Goal: Task Accomplishment & Management: Manage account settings

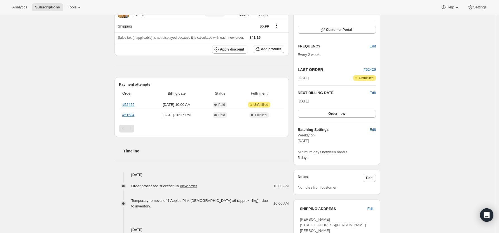
scroll to position [37, 0]
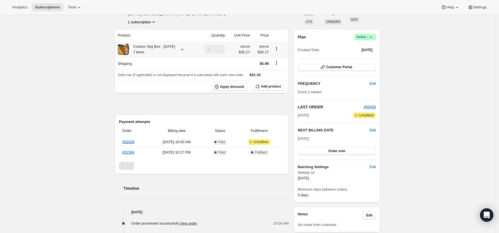
click at [184, 48] on icon at bounding box center [183, 50] width 6 height 6
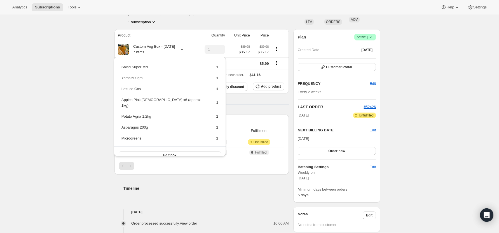
click at [73, 67] on div "Subscription #47668396198. This page is ready Subscription #47668396198 Success…" at bounding box center [247, 187] width 495 height 419
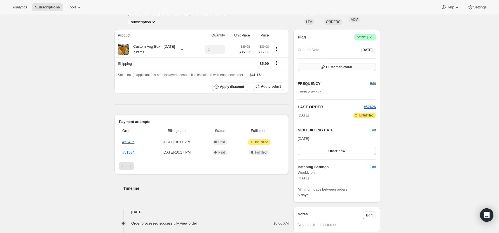
click at [350, 65] on span "Customer Portal" at bounding box center [339, 67] width 26 height 4
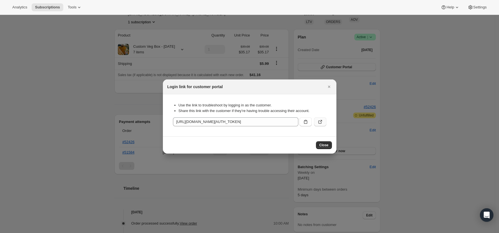
click at [318, 121] on icon ":rc0:" at bounding box center [321, 122] width 6 height 6
click at [329, 145] on button "Close" at bounding box center [324, 145] width 16 height 8
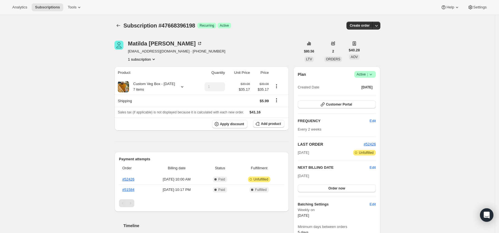
scroll to position [37, 0]
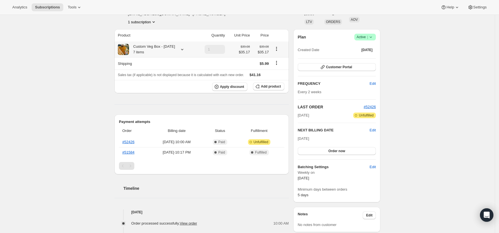
click at [183, 50] on icon at bounding box center [183, 50] width 6 height 6
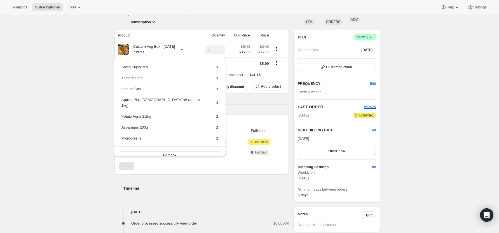
click at [51, 123] on div "Subscription #47668396198. This page is ready Subscription #47668396198 Success…" at bounding box center [247, 187] width 495 height 419
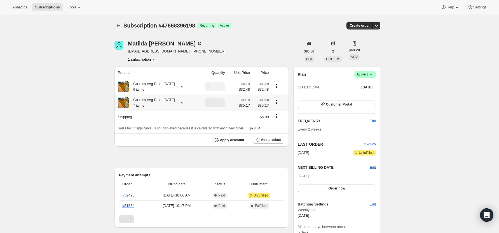
click at [183, 102] on icon at bounding box center [183, 103] width 6 height 6
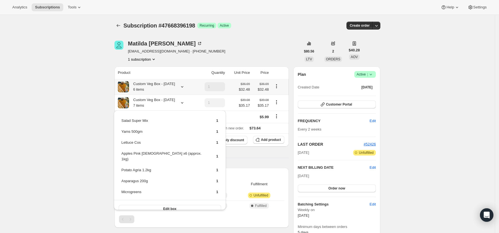
click at [180, 86] on icon at bounding box center [183, 87] width 6 height 6
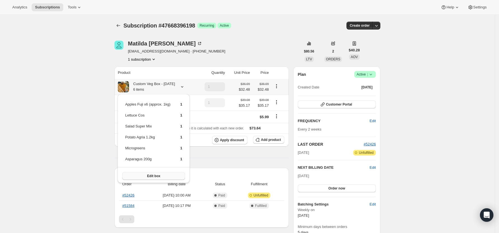
click at [153, 173] on span "Edit box" at bounding box center [153, 175] width 13 height 4
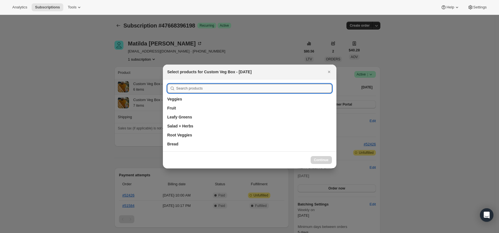
click at [188, 88] on input ":r4p:" at bounding box center [254, 88] width 156 height 9
type input "y"
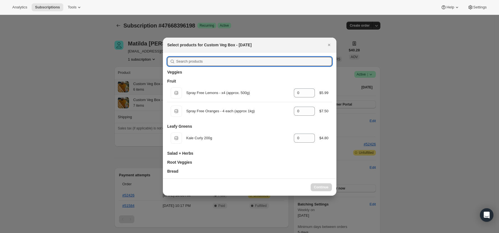
type input "1"
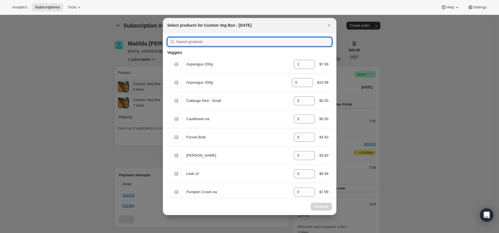
type input "y"
type input "0"
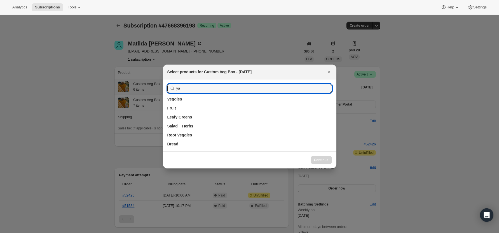
type input "y"
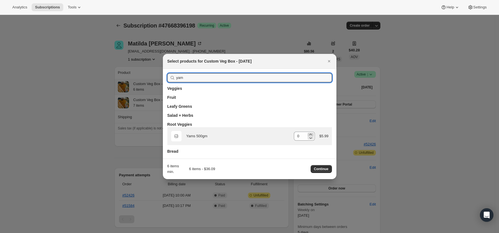
type input "yam"
click at [310, 133] on icon ":r4p:" at bounding box center [311, 134] width 6 height 6
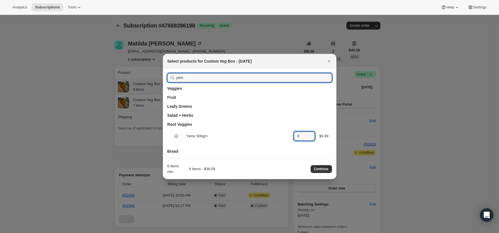
type input "1"
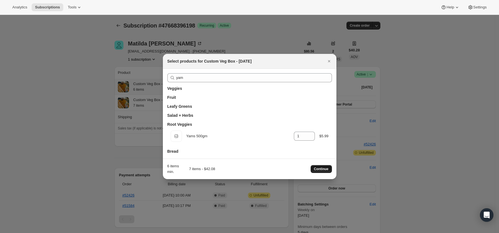
click at [325, 167] on span "Continue" at bounding box center [321, 168] width 15 height 4
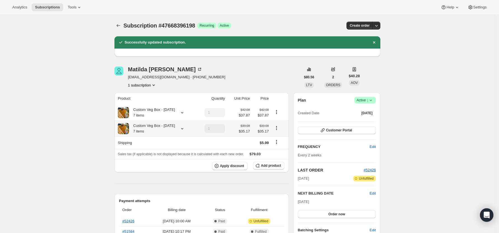
click at [277, 128] on icon "Product actions" at bounding box center [276, 127] width 1 height 1
click at [281, 149] on span "Remove" at bounding box center [278, 148] width 13 height 4
type input "0"
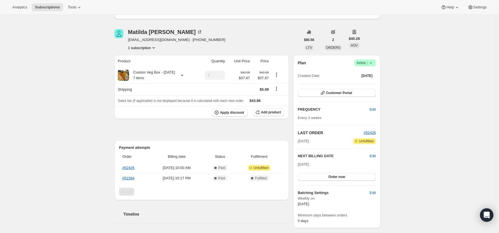
scroll to position [75, 0]
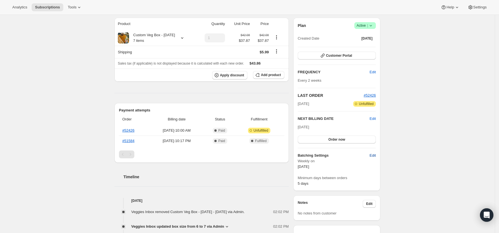
click at [376, 155] on span "Edit" at bounding box center [373, 155] width 6 height 6
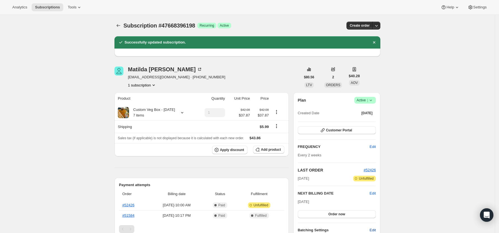
select select "WEEKDAY"
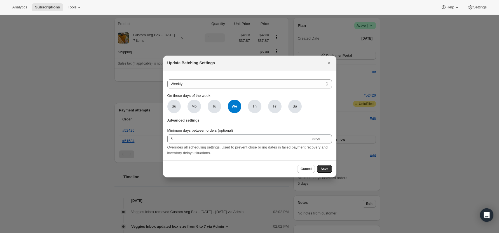
click at [236, 106] on span "We" at bounding box center [234, 105] width 13 height 13
click input "We" at bounding box center [0, 0] width 0 height 0
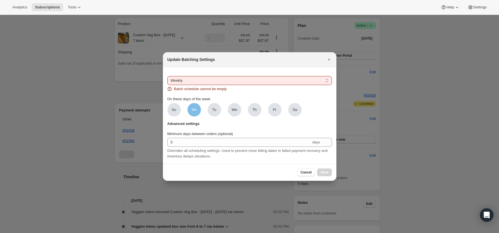
click at [191, 109] on span "Mo" at bounding box center [194, 109] width 13 height 13
click at [0, 0] on input "Mo" at bounding box center [0, 0] width 0 height 0
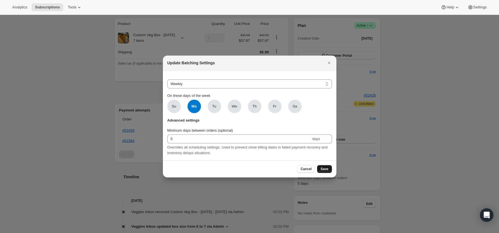
click at [326, 170] on span "Save" at bounding box center [325, 168] width 8 height 4
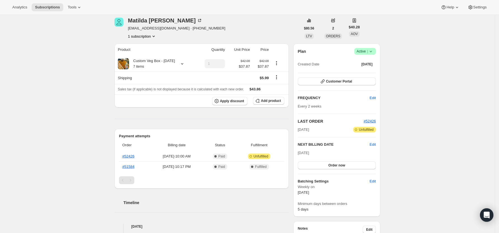
scroll to position [112, 0]
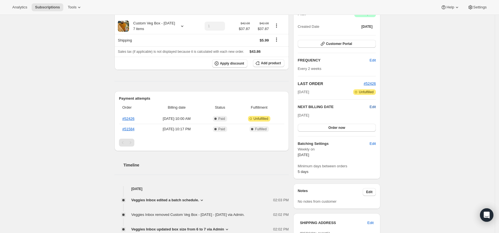
click at [376, 106] on span "Edit" at bounding box center [373, 107] width 6 height 6
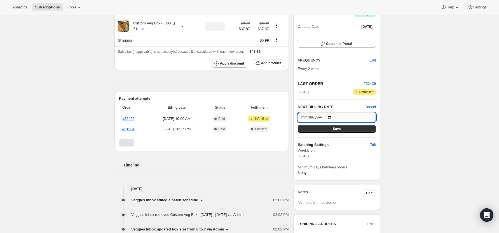
click at [332, 116] on input "[DATE]" at bounding box center [337, 117] width 78 height 10
type input "[DATE]"
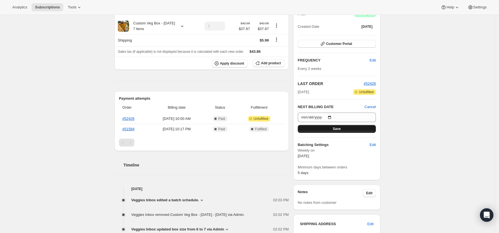
click at [341, 128] on span "Save" at bounding box center [337, 128] width 8 height 4
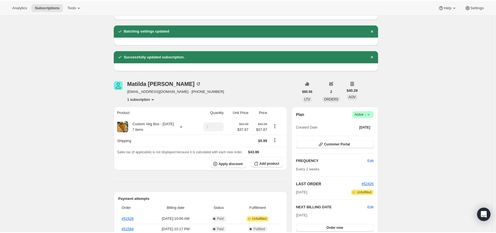
scroll to position [0, 0]
